Goal: Information Seeking & Learning: Check status

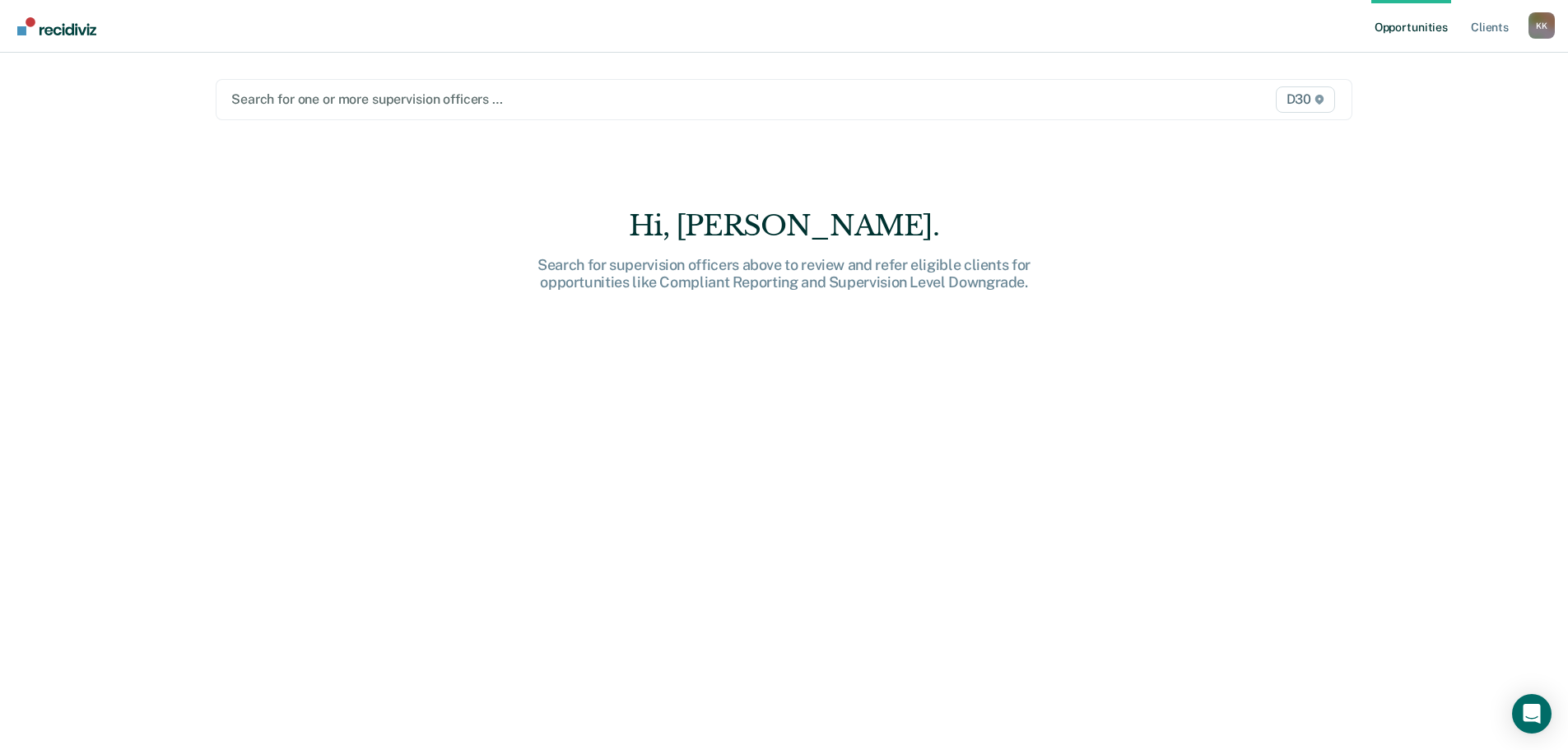
click at [738, 96] on div at bounding box center [617, 99] width 773 height 19
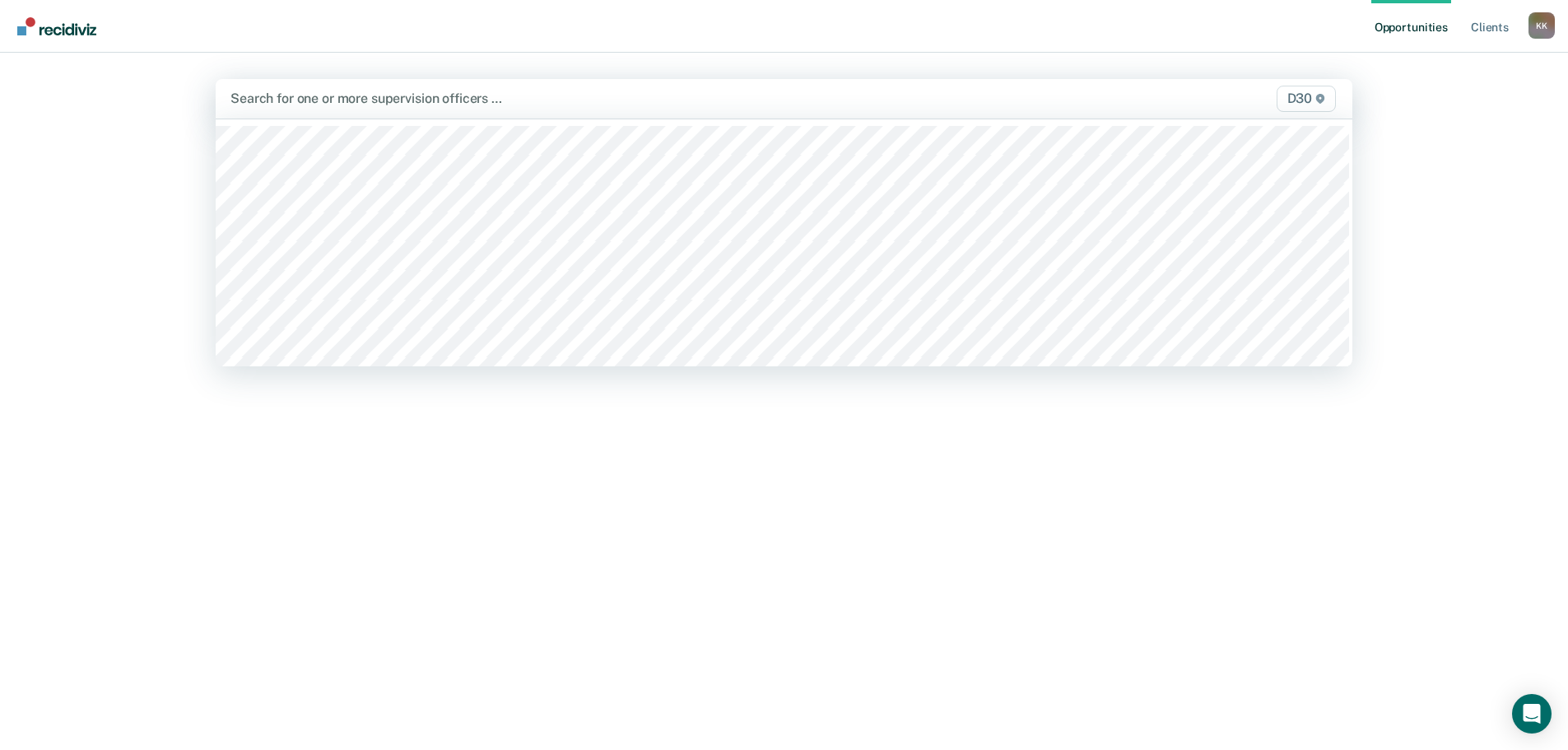
click at [608, 424] on div "Hi, [PERSON_NAME]. Search for supervision officers above to review and refer el…" at bounding box center [784, 490] width 1136 height 566
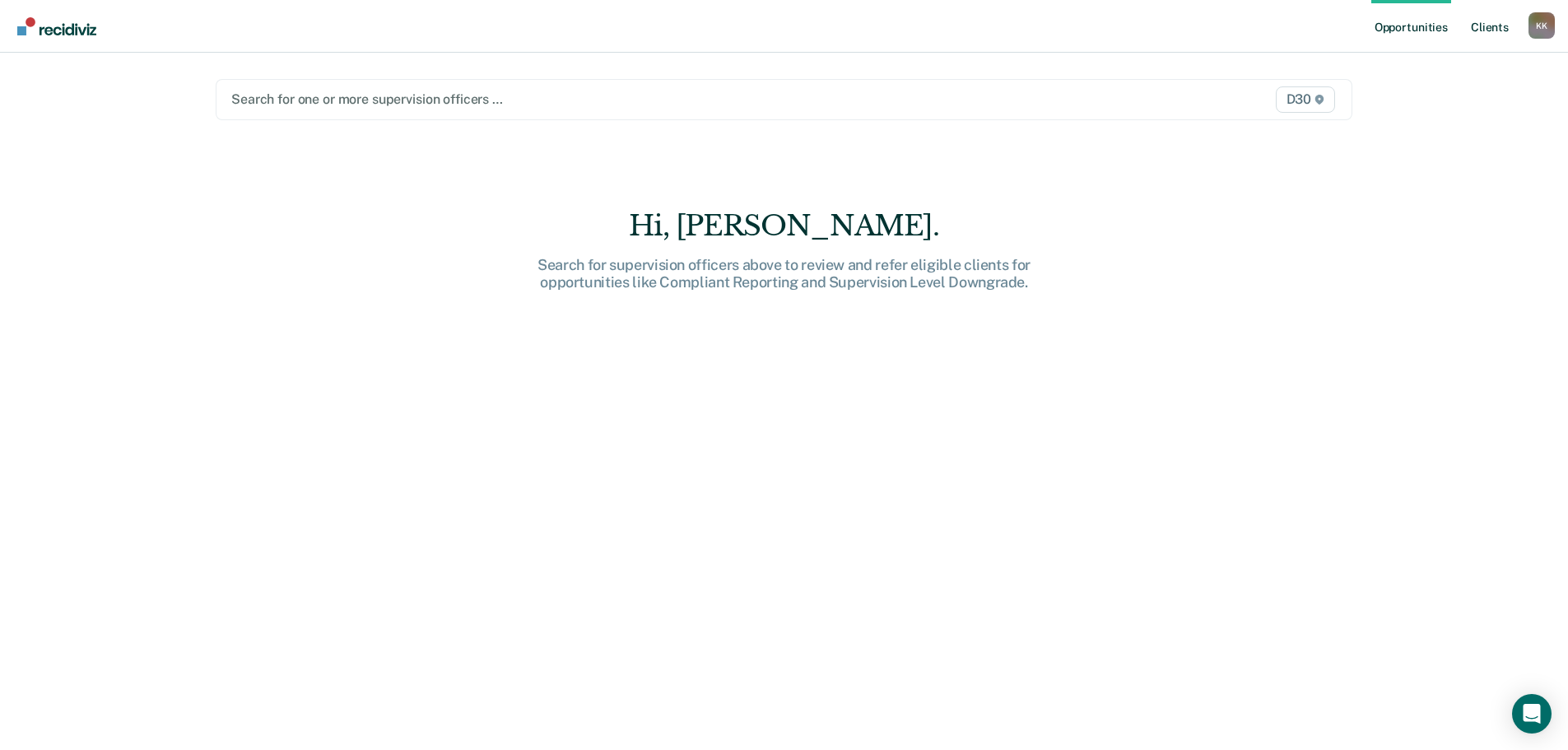
click at [1485, 22] on link "Client s" at bounding box center [1489, 26] width 45 height 53
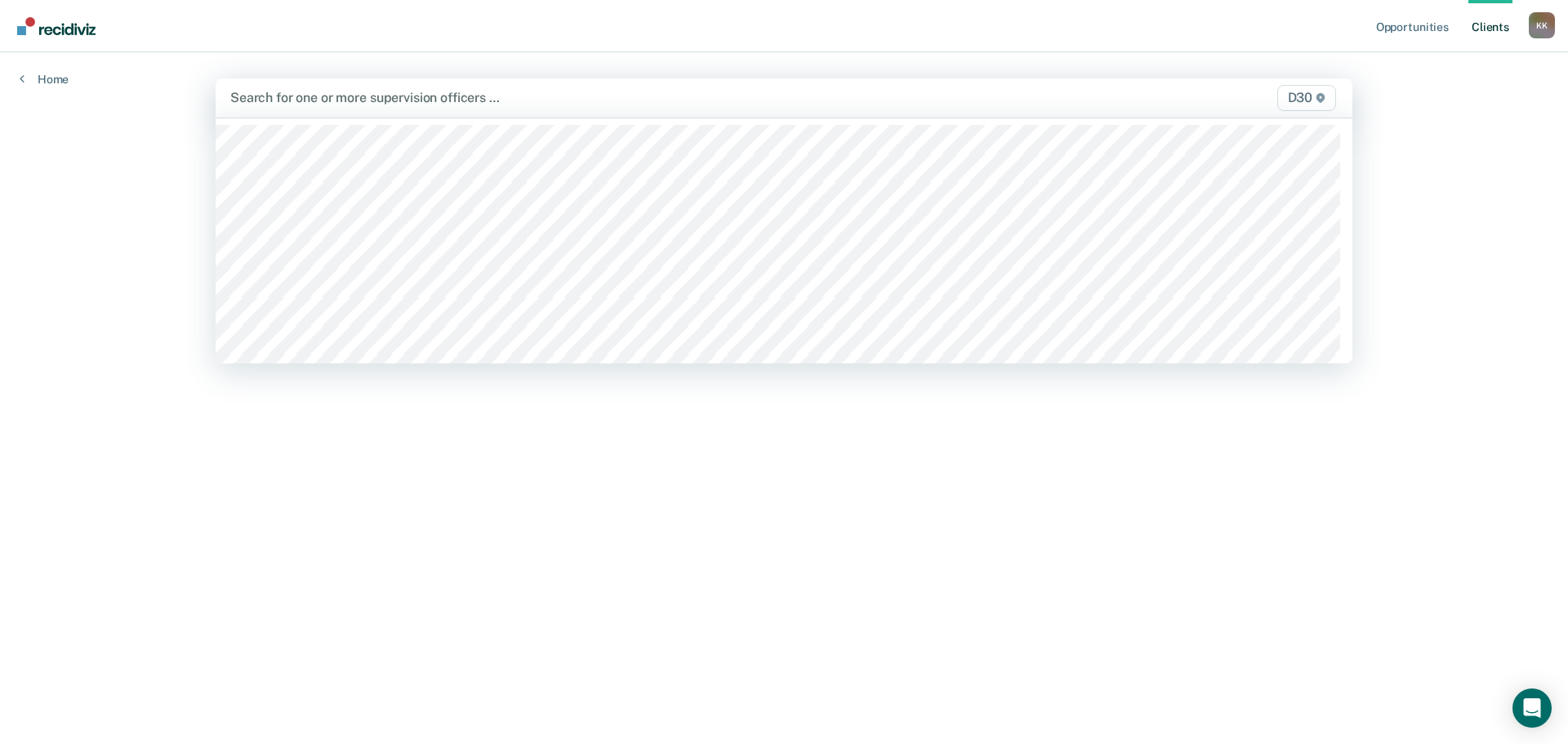
click at [606, 106] on div at bounding box center [618, 97] width 775 height 19
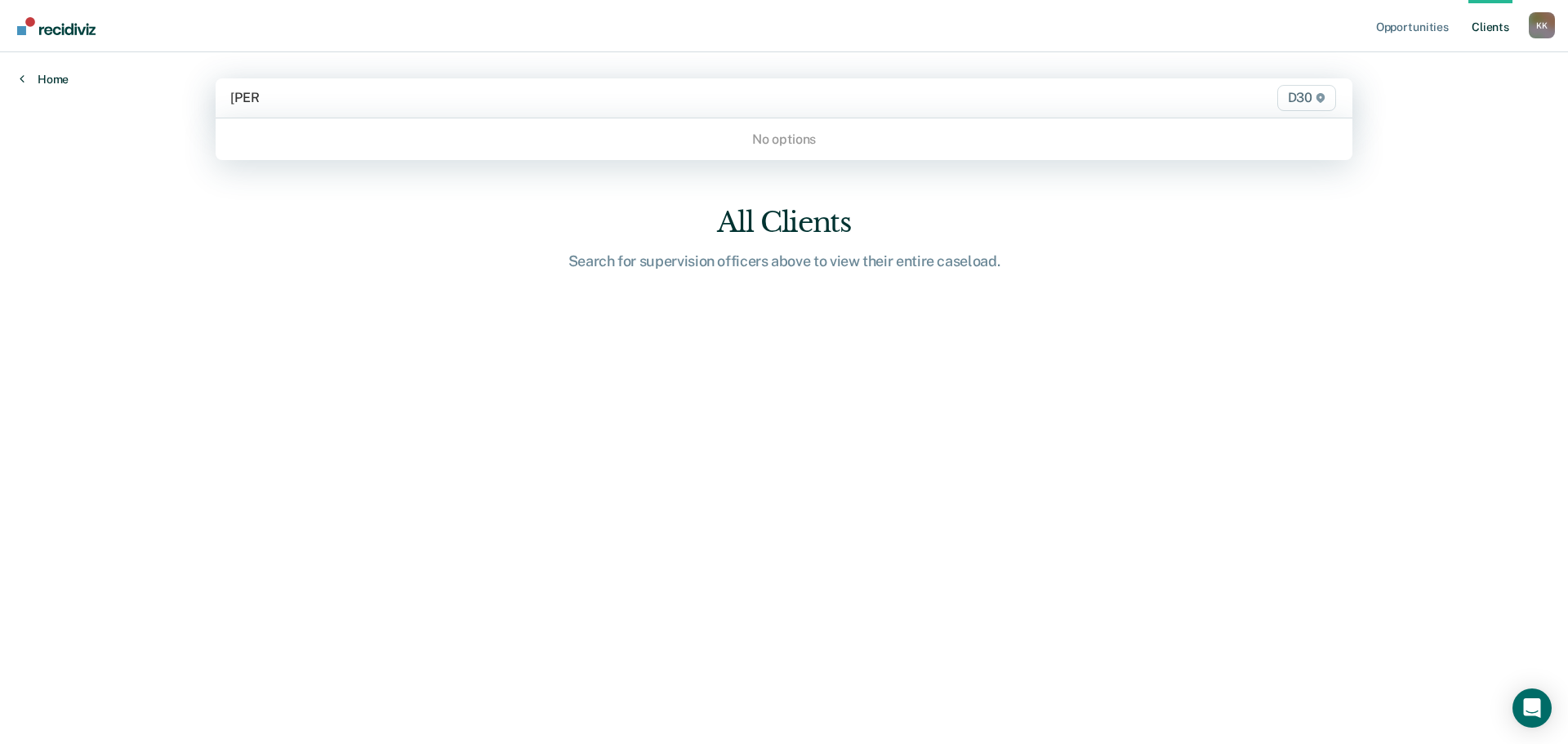
type input "[PERSON_NAME]"
click at [30, 73] on link "Home" at bounding box center [44, 79] width 49 height 15
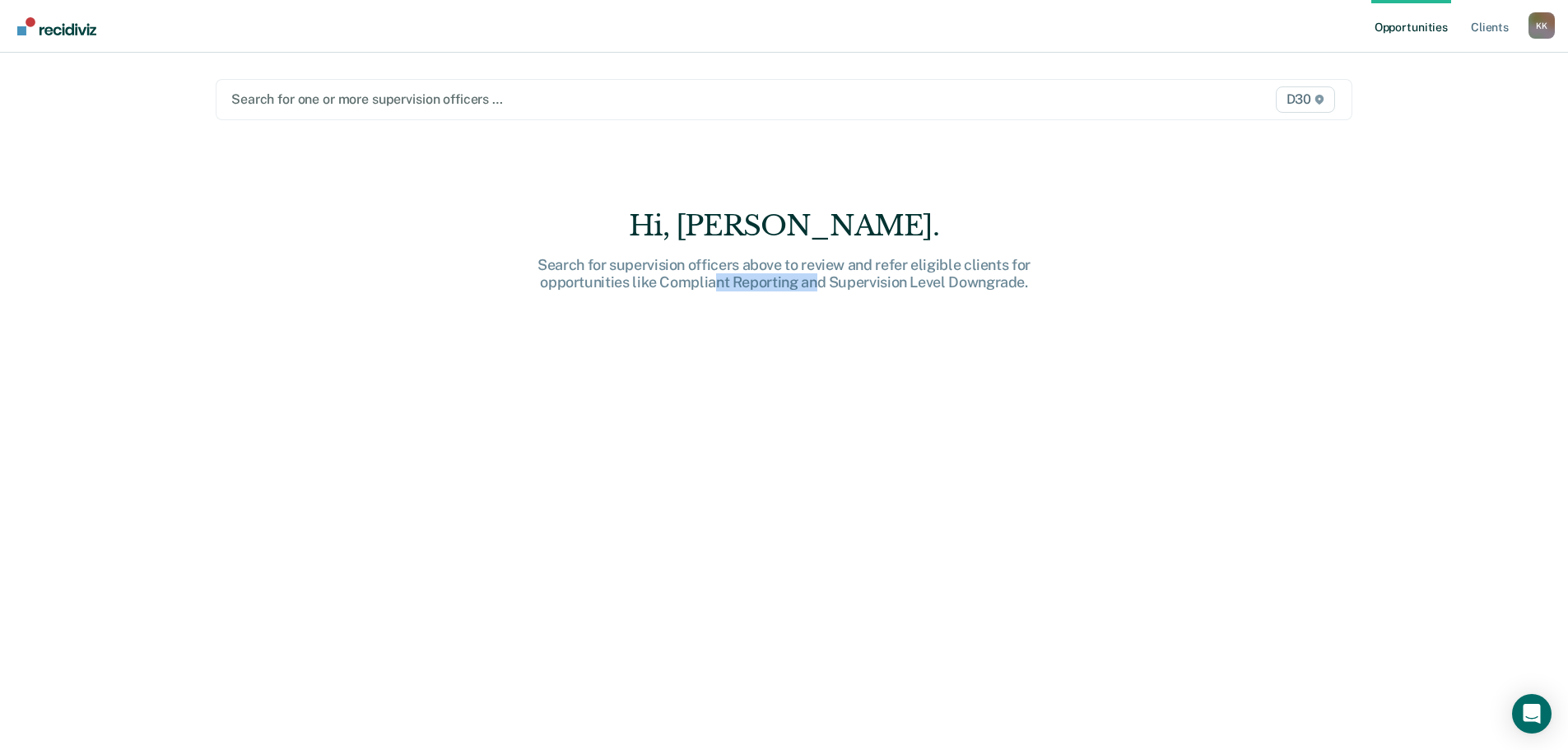
drag, startPoint x: 710, startPoint y: 283, endPoint x: 819, endPoint y: 283, distance: 109.0
click at [819, 283] on div "Search for supervision officers above to review and refer eligible clients for …" at bounding box center [784, 274] width 527 height 36
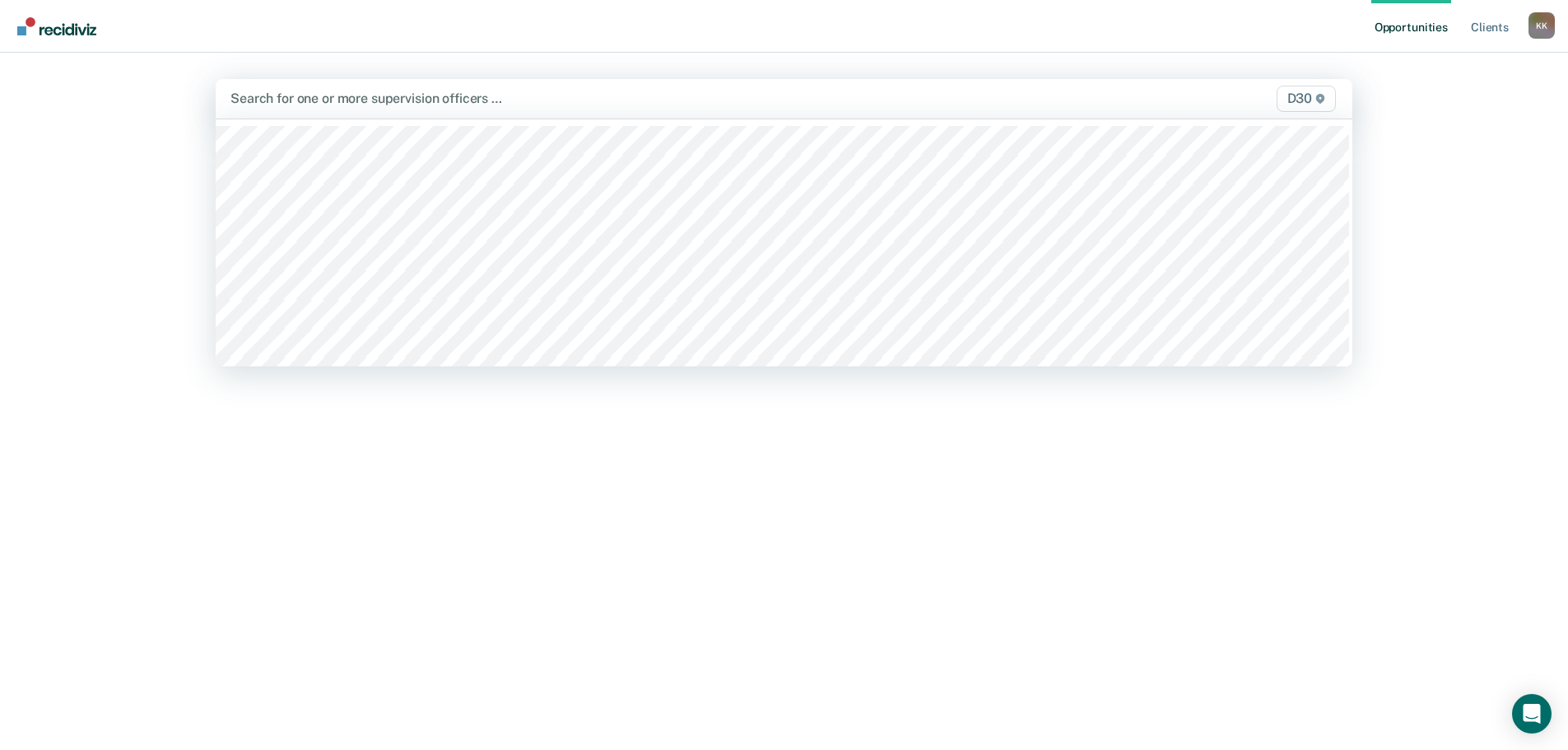
click at [787, 94] on div at bounding box center [616, 98] width 774 height 19
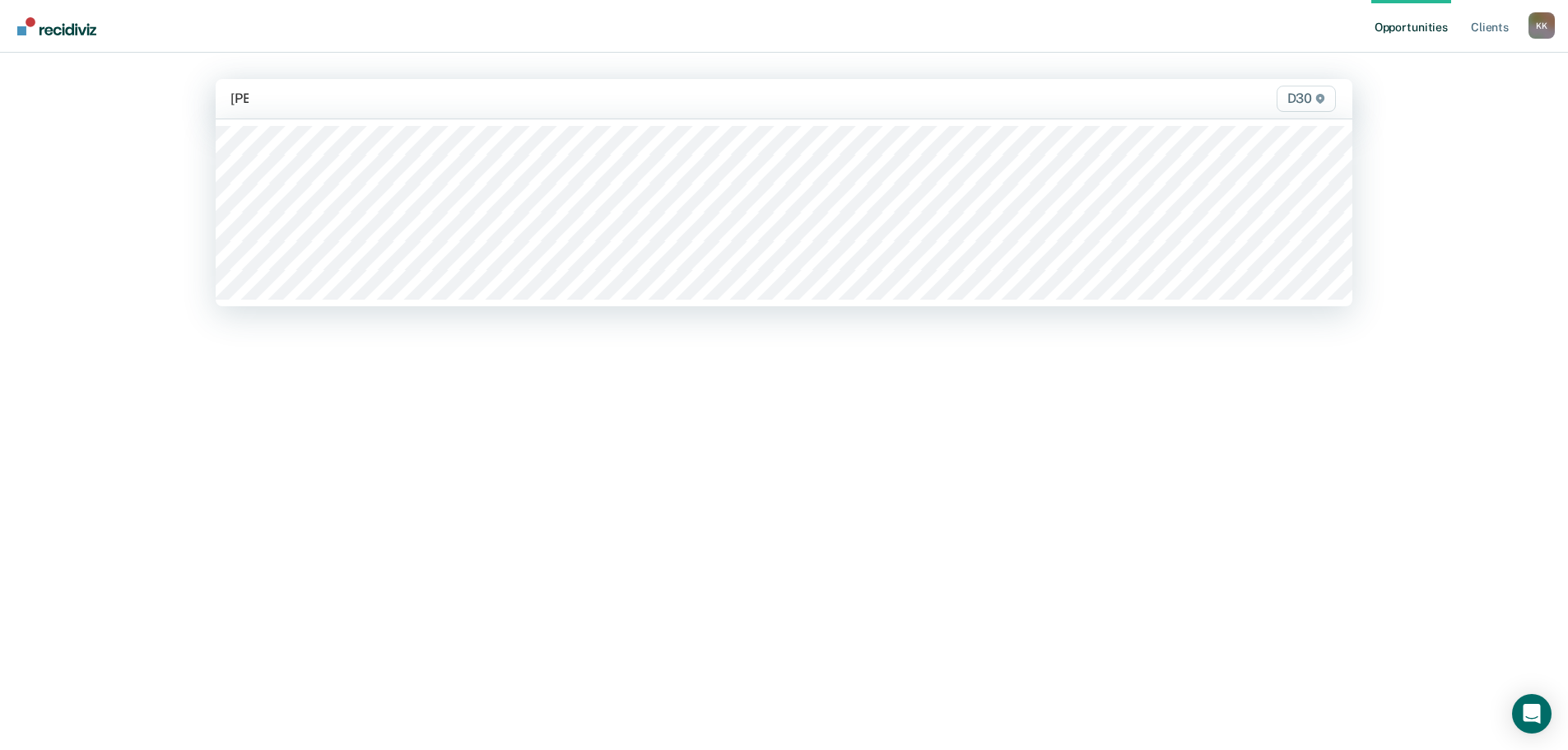
type input "[PERSON_NAME]"
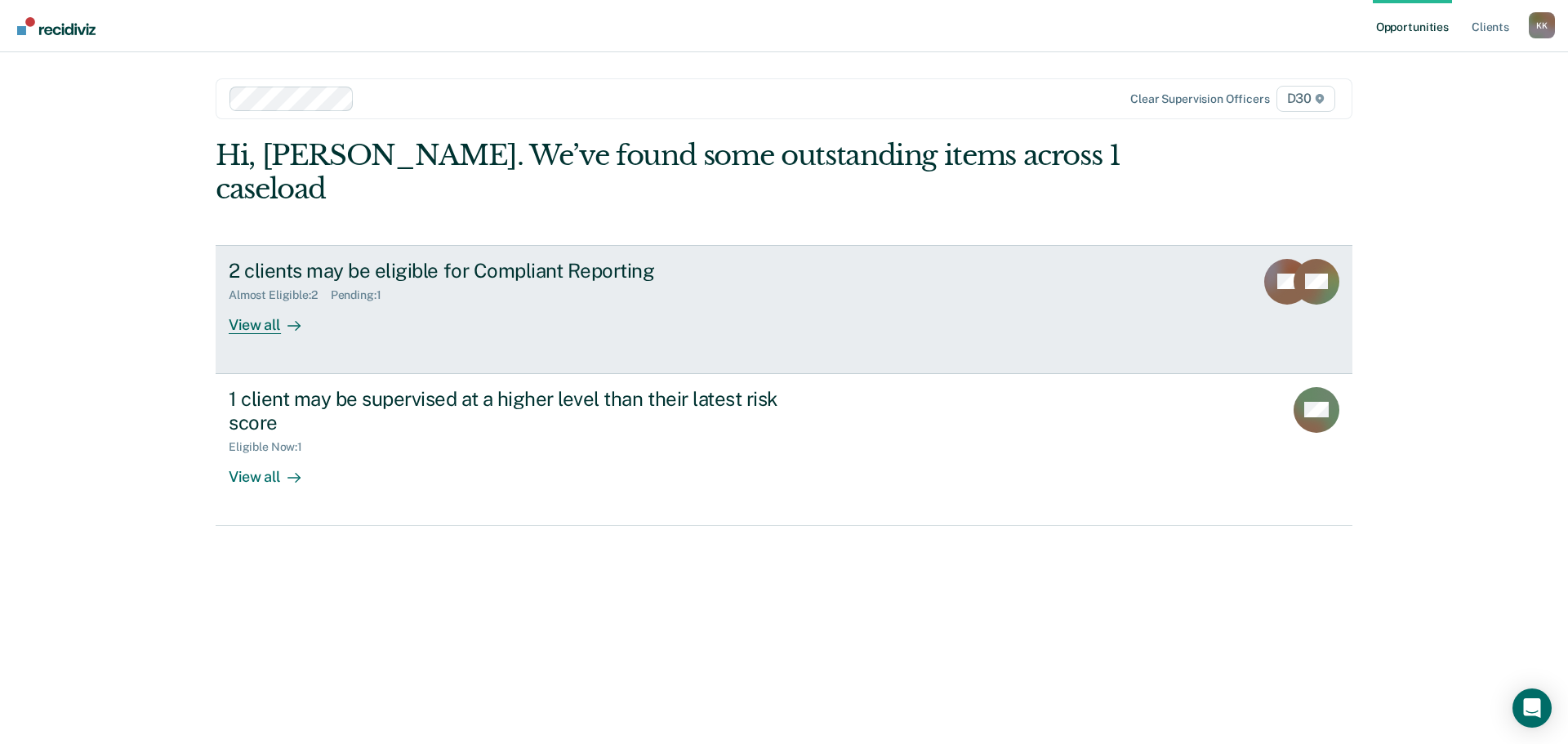
click at [294, 319] on icon at bounding box center [293, 325] width 13 height 13
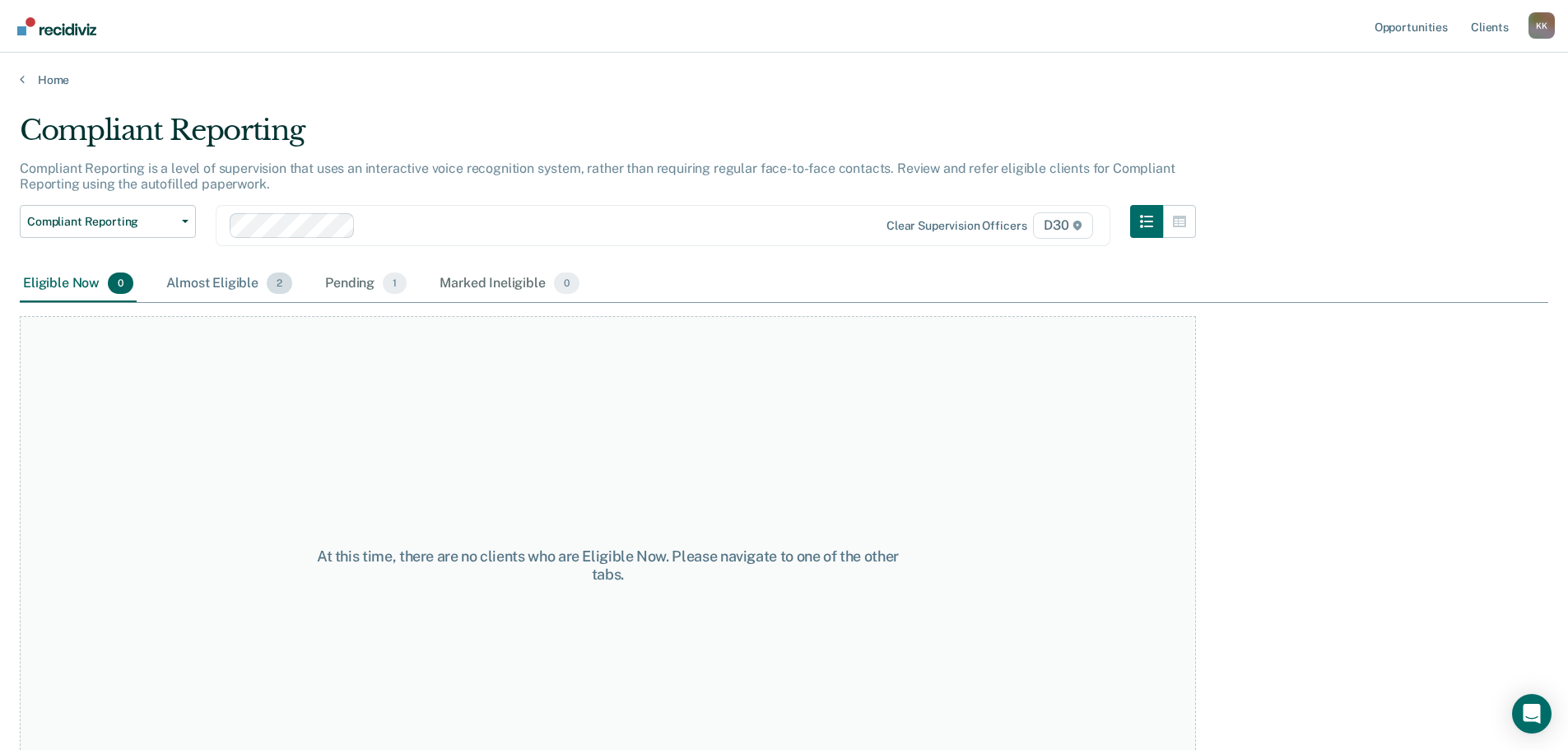
click at [249, 285] on div "Almost Eligible 2" at bounding box center [229, 284] width 132 height 36
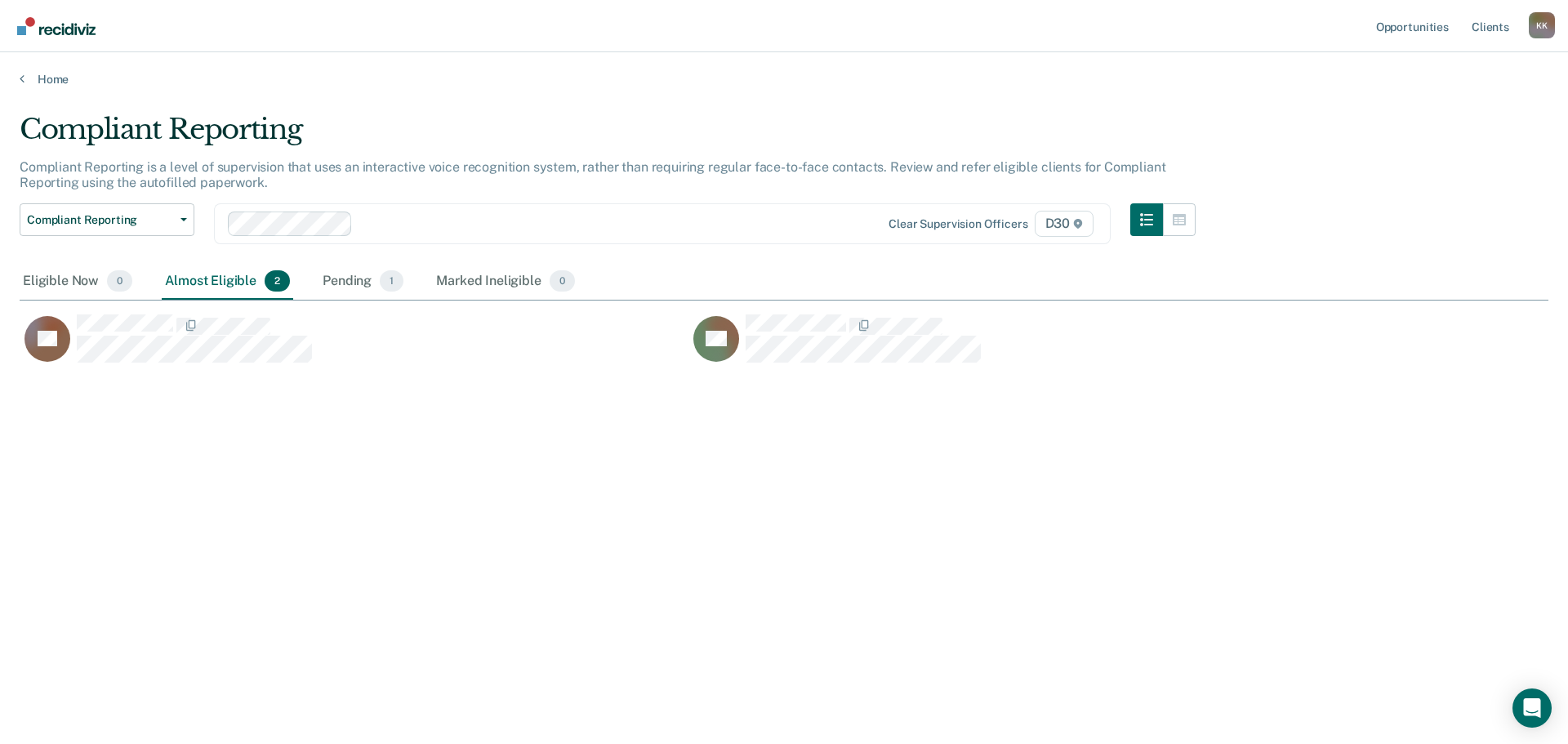
scroll to position [497, 1517]
click at [370, 272] on div "Pending 1" at bounding box center [363, 282] width 87 height 36
click at [65, 271] on div "Eligible Now 0" at bounding box center [77, 282] width 116 height 36
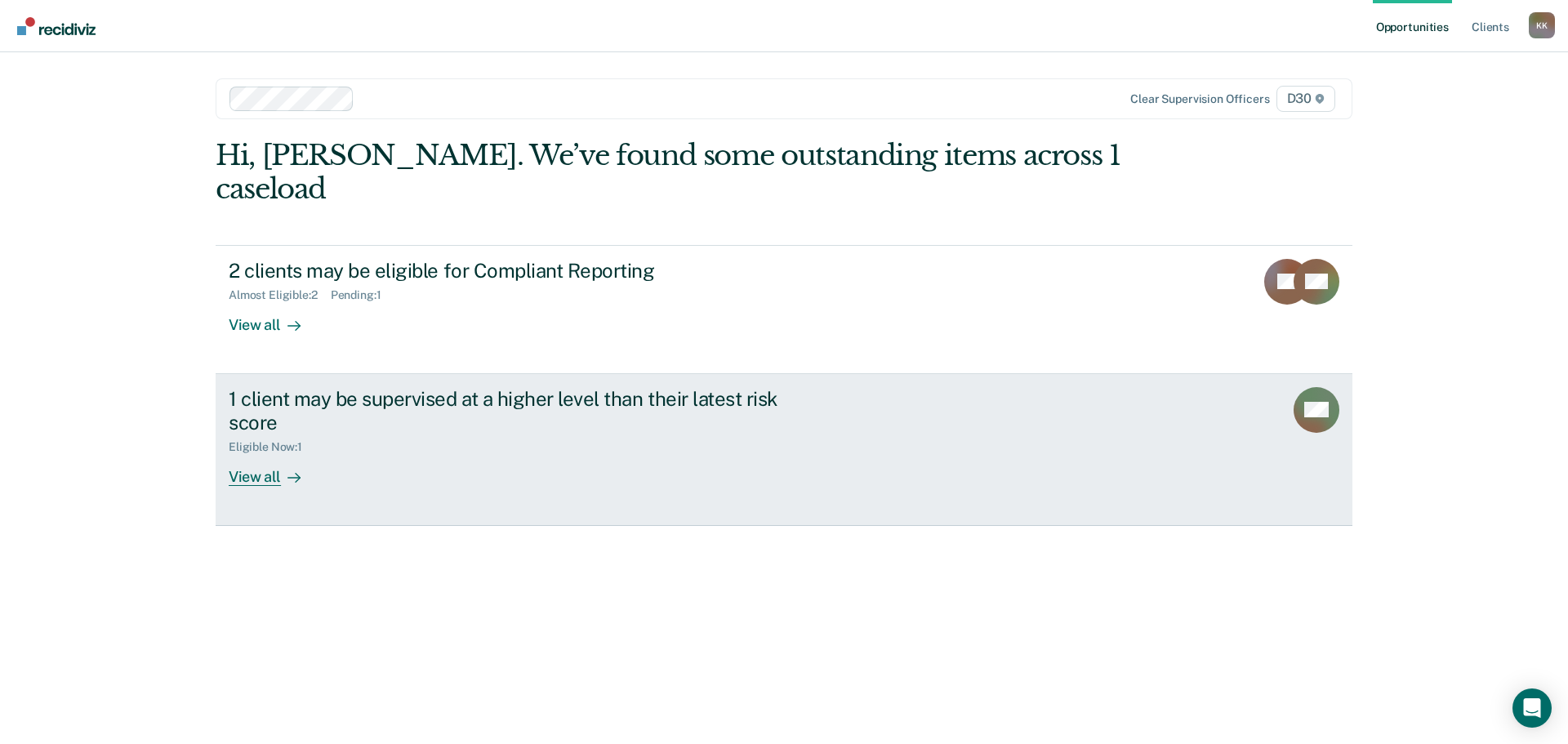
click at [339, 388] on div "1 client may be supervised at a higher level than their latest risk score" at bounding box center [515, 411] width 573 height 47
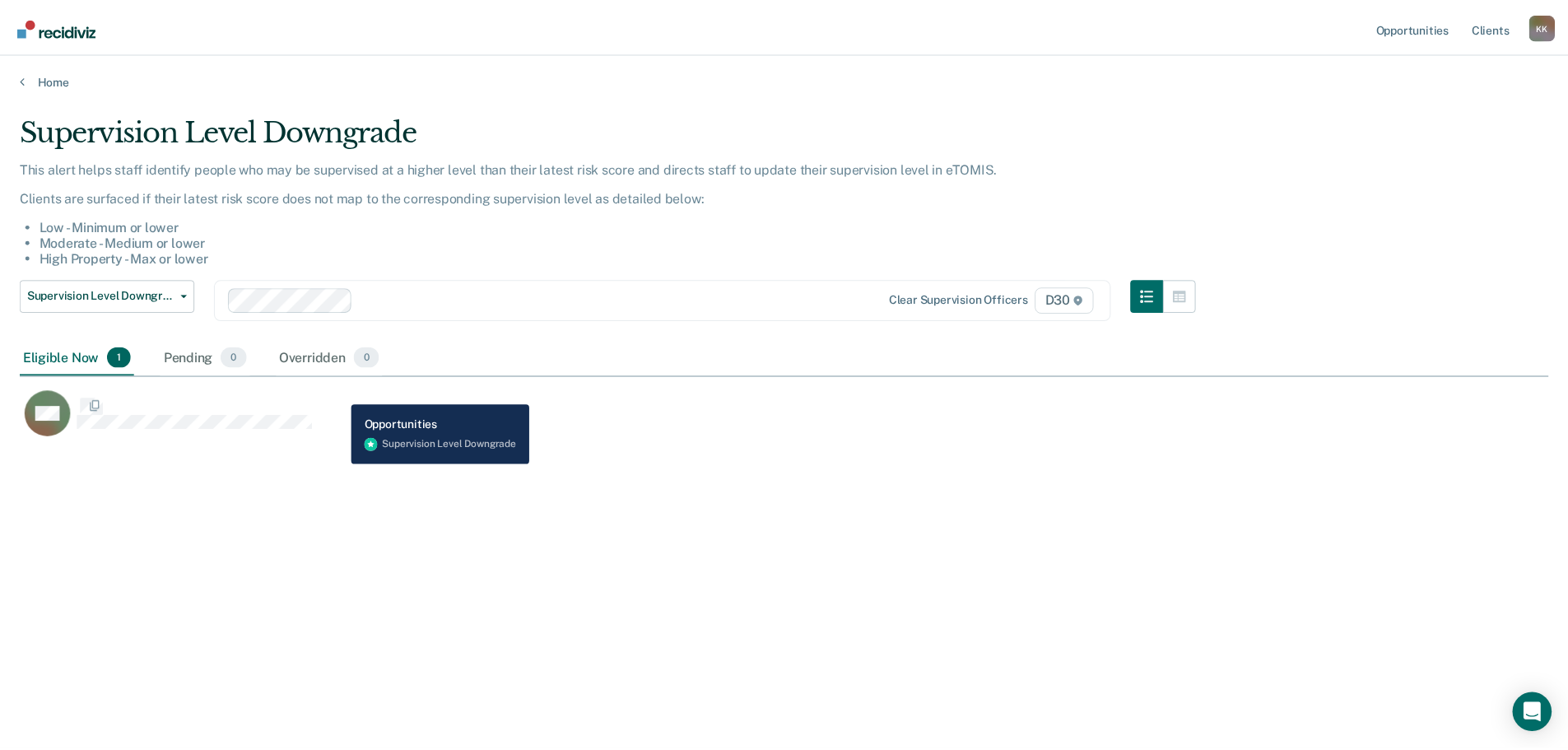
scroll to position [501, 1528]
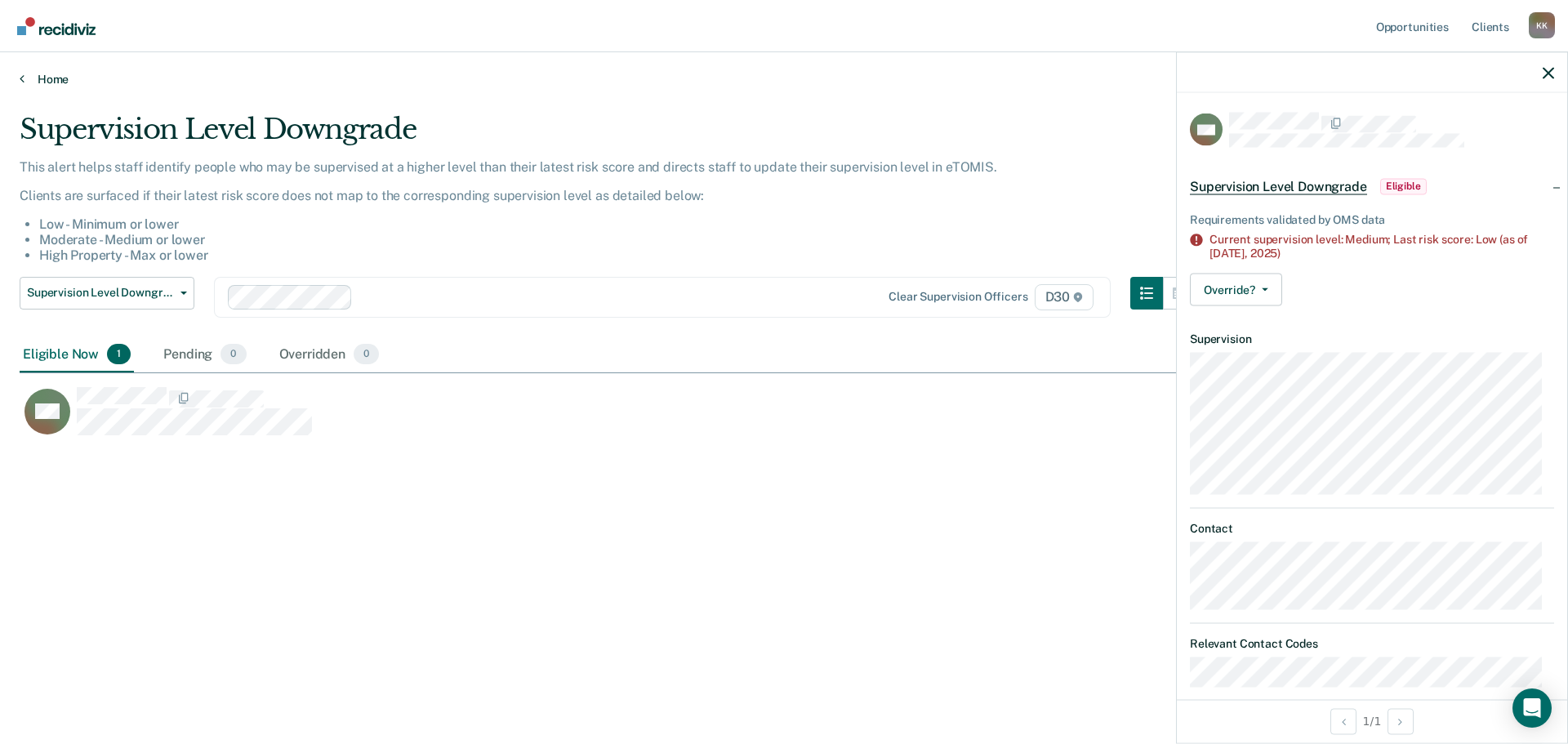
click at [31, 79] on link "Home" at bounding box center [784, 79] width 1528 height 15
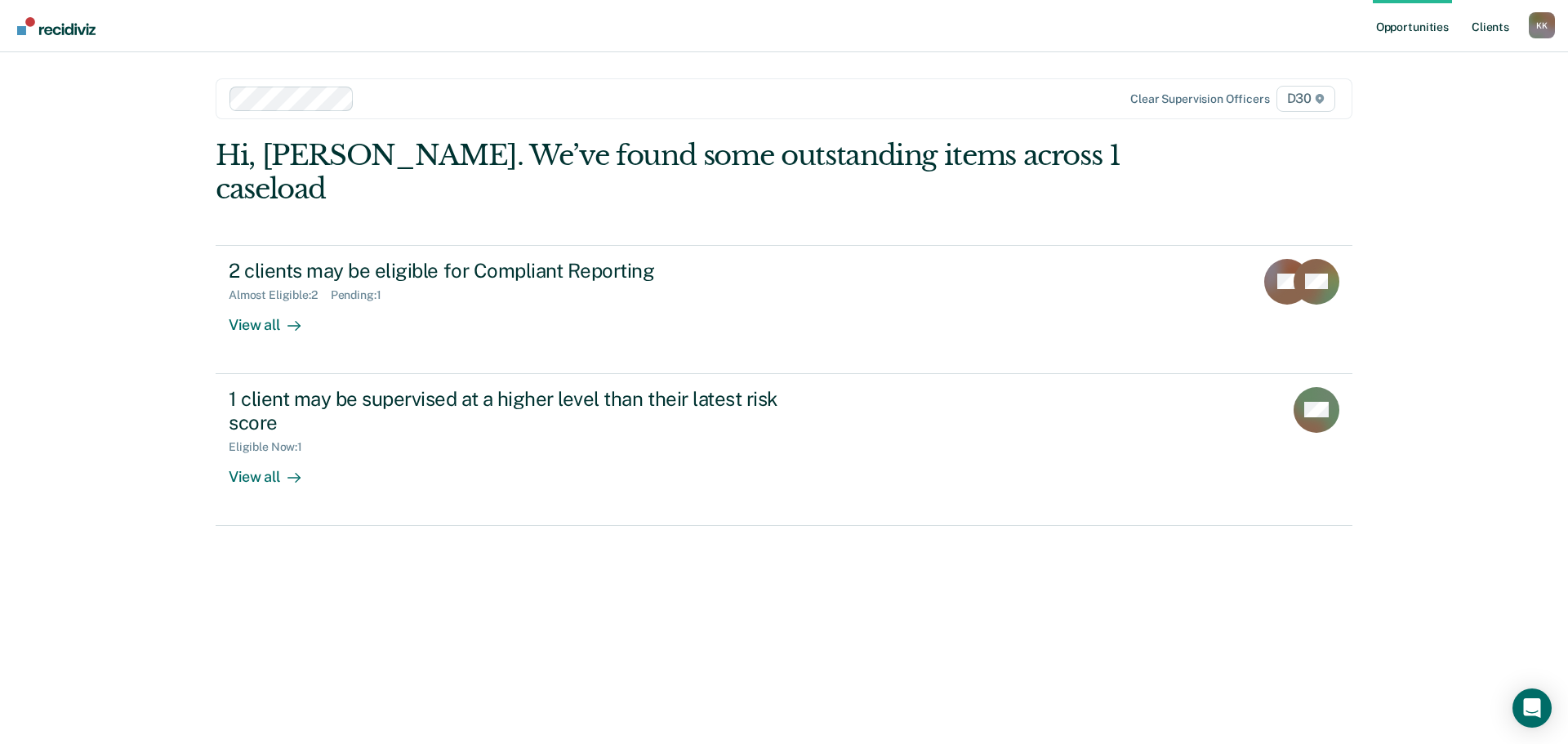
click at [1489, 26] on link "Client s" at bounding box center [1490, 26] width 44 height 52
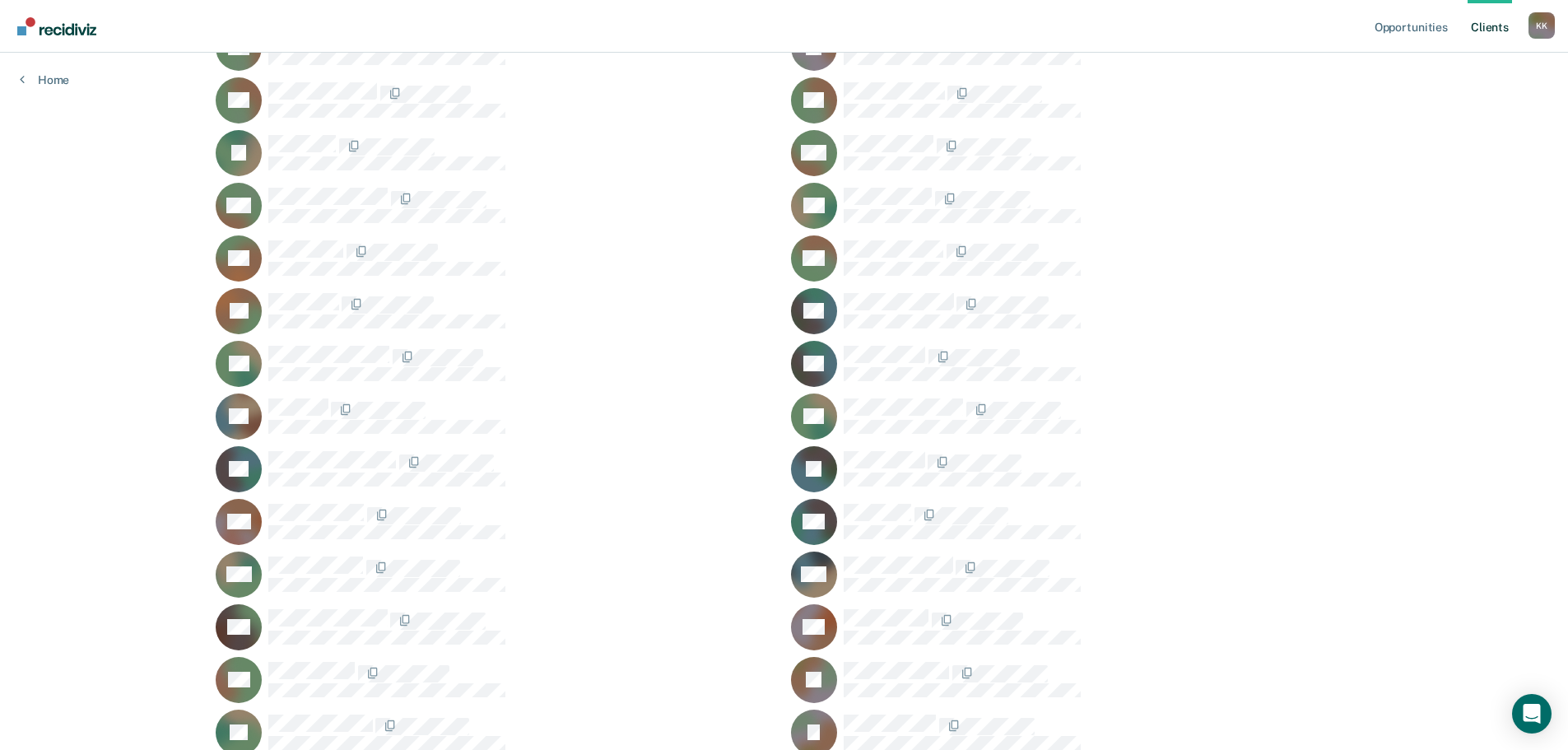
scroll to position [411, 0]
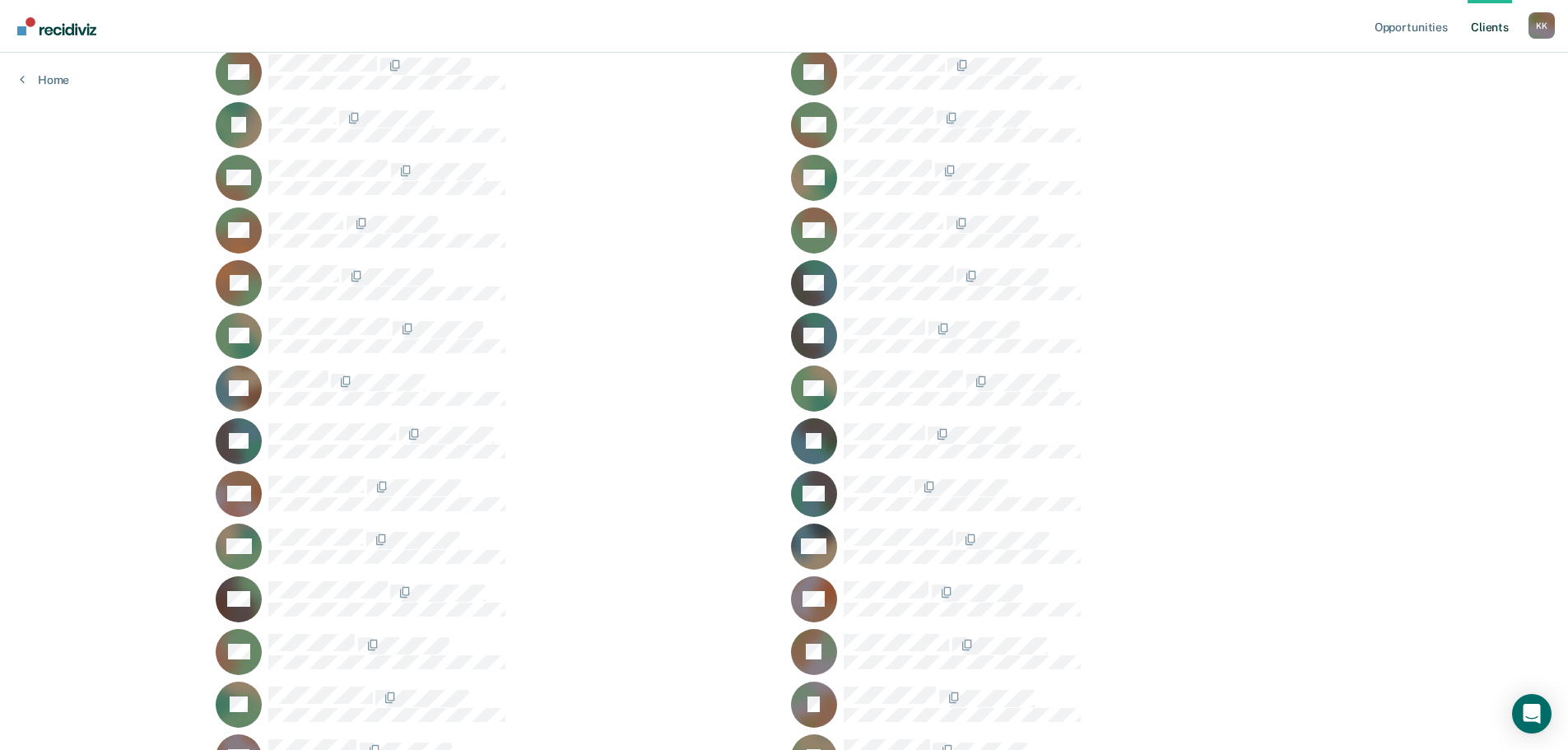
click at [865, 579] on div "AH" at bounding box center [1071, 600] width 561 height 46
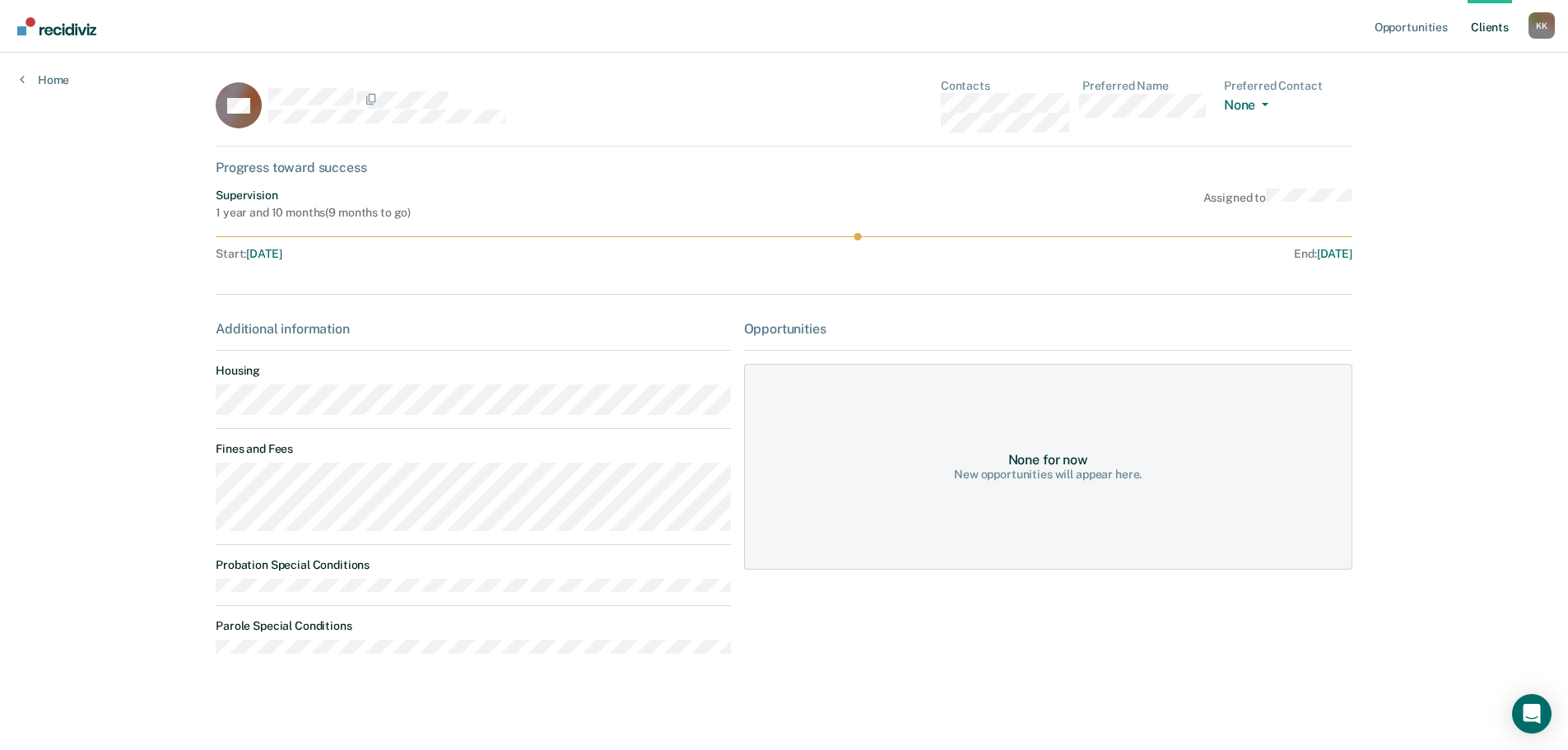
click at [857, 242] on div "Supervision 1 year and 10 months ( 9 months to go ) Assigned to Start : [DATE] …" at bounding box center [784, 227] width 1136 height 79
click at [768, 360] on div "Opportunities None for now New opportunities will appear here." at bounding box center [1047, 493] width 608 height 346
